Goal: Information Seeking & Learning: Learn about a topic

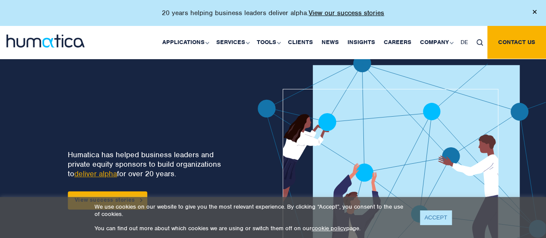
click at [435, 214] on link "ACCEPT" at bounding box center [435, 217] width 31 height 14
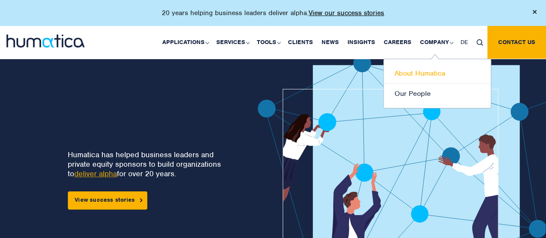
click at [417, 67] on link "About Humatica" at bounding box center [436, 73] width 107 height 20
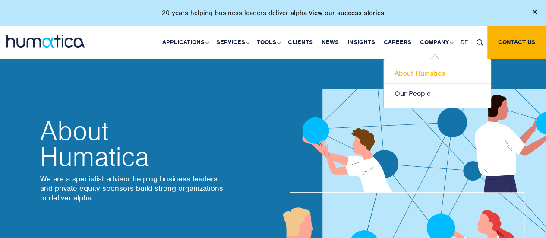
click at [409, 67] on link "About Humatica" at bounding box center [436, 73] width 107 height 20
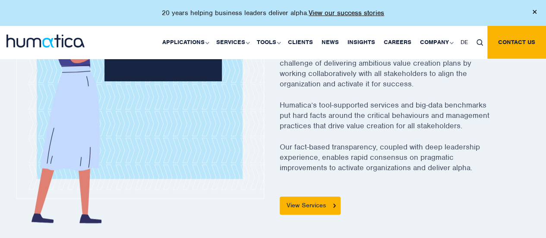
scroll to position [383, 0]
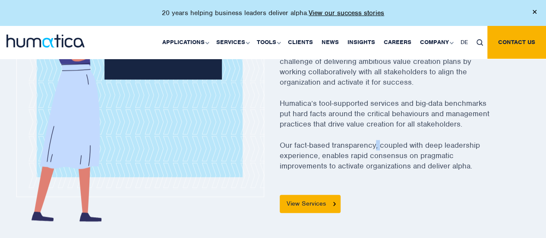
drag, startPoint x: 379, startPoint y: 145, endPoint x: 374, endPoint y: 146, distance: 4.4
click at [374, 146] on p "Our fact-based transparency, coupled with deep leadership experience, enables r…" at bounding box center [396, 161] width 233 height 42
click at [314, 202] on link "View Services" at bounding box center [310, 204] width 61 height 18
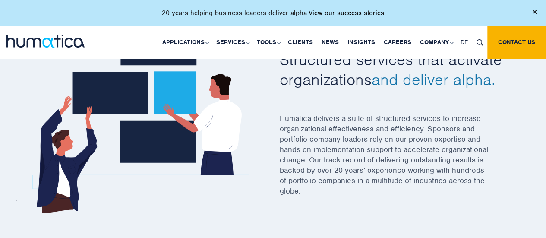
scroll to position [302, 0]
